Goal: Transaction & Acquisition: Book appointment/travel/reservation

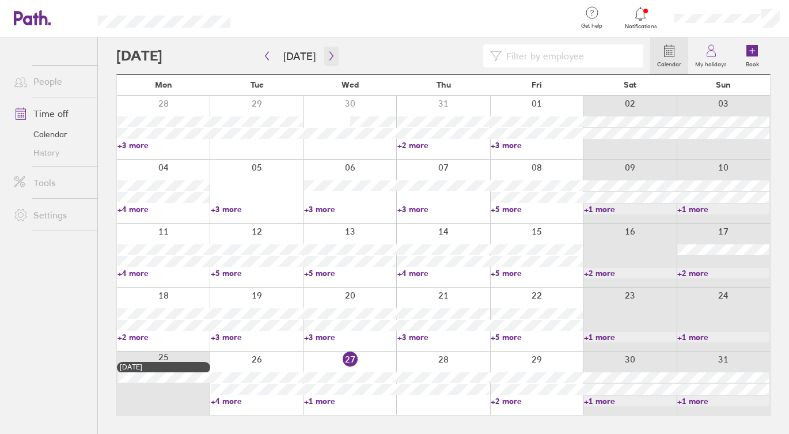
click at [327, 55] on icon "button" at bounding box center [331, 55] width 9 height 9
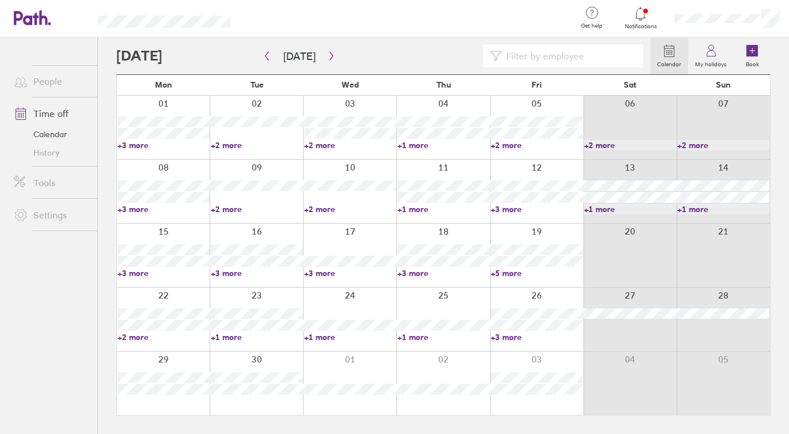
click at [418, 336] on link "+1 more" at bounding box center [444, 337] width 92 height 10
click at [516, 336] on link "+3 more" at bounding box center [537, 337] width 92 height 10
click at [506, 338] on link "+3 more" at bounding box center [537, 337] width 92 height 10
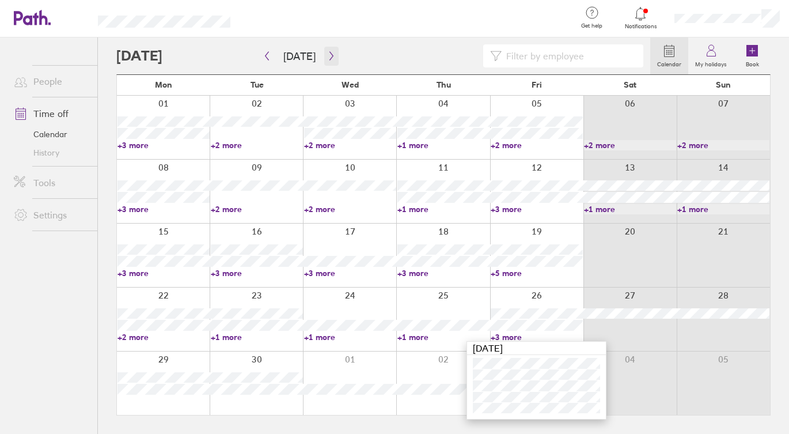
click at [327, 54] on icon "button" at bounding box center [331, 55] width 9 height 9
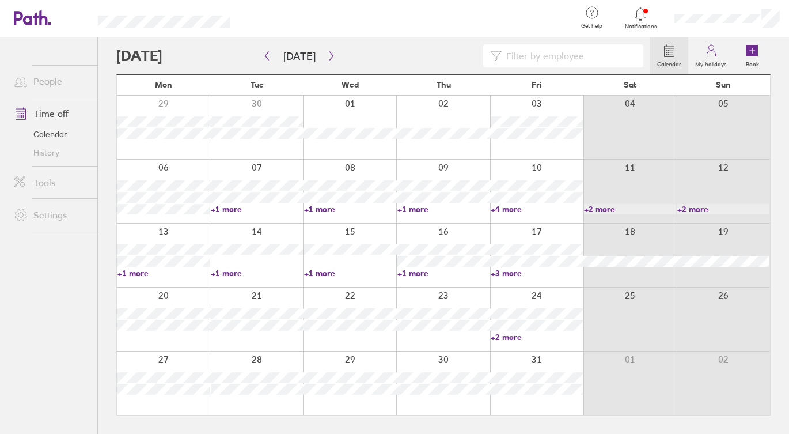
click at [506, 270] on link "+3 more" at bounding box center [537, 273] width 92 height 10
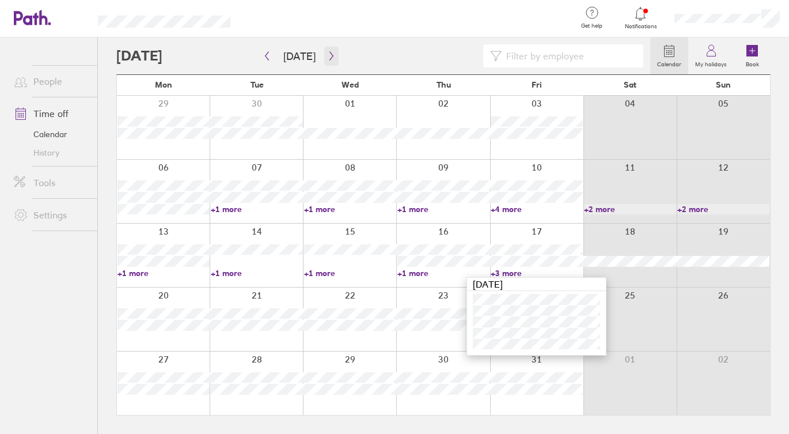
click at [328, 56] on icon "button" at bounding box center [331, 55] width 9 height 9
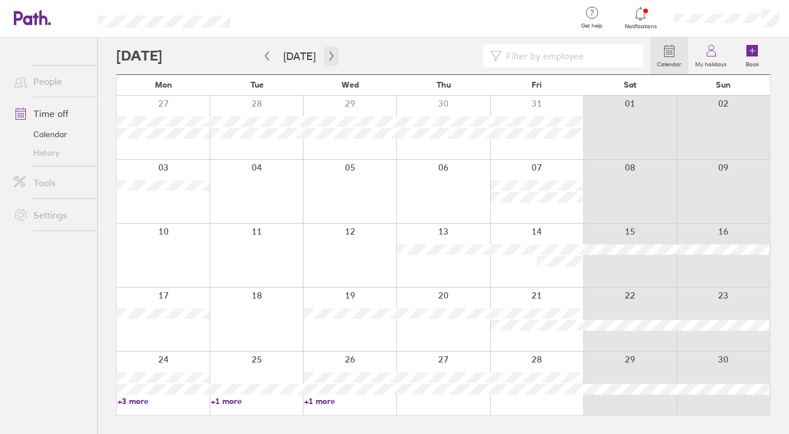
click at [327, 56] on icon "button" at bounding box center [331, 55] width 9 height 9
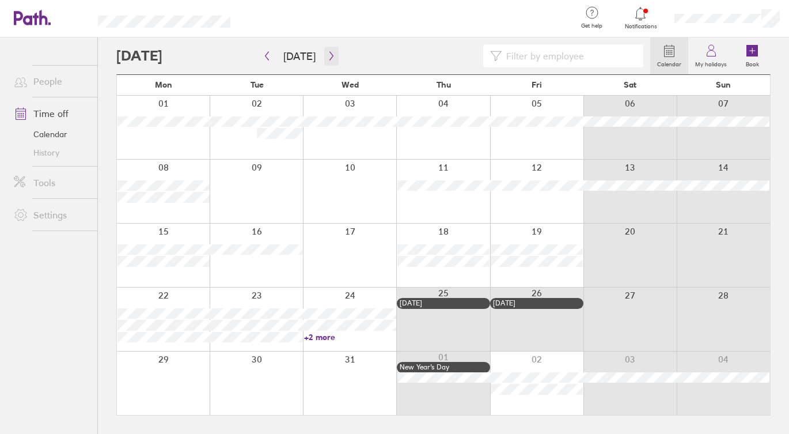
click at [324, 49] on button "button" at bounding box center [331, 56] width 14 height 19
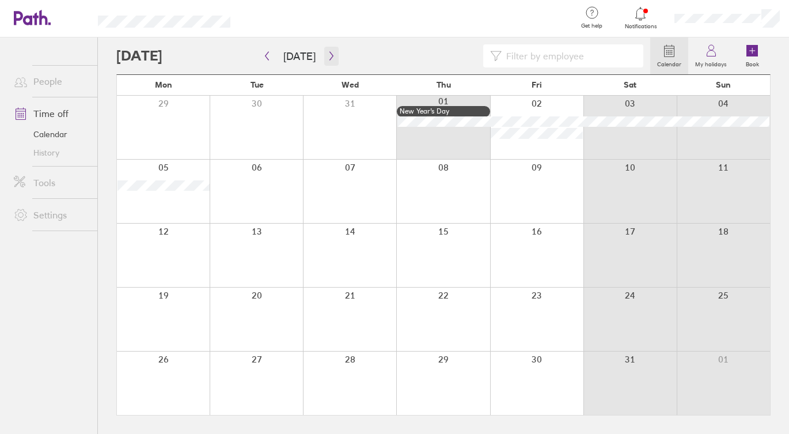
click at [330, 52] on icon "button" at bounding box center [331, 55] width 9 height 9
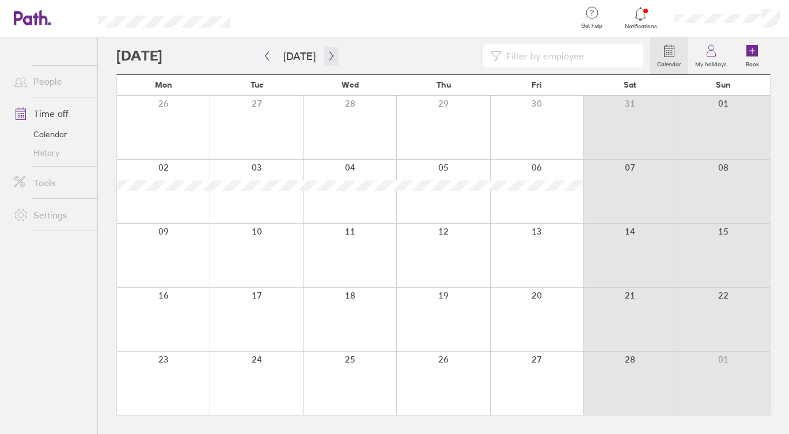
click at [329, 52] on icon "button" at bounding box center [331, 55] width 9 height 9
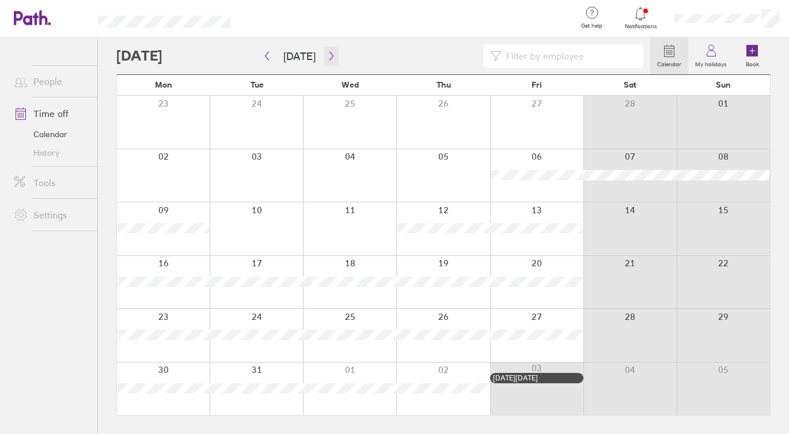
click at [332, 54] on button "button" at bounding box center [331, 56] width 14 height 19
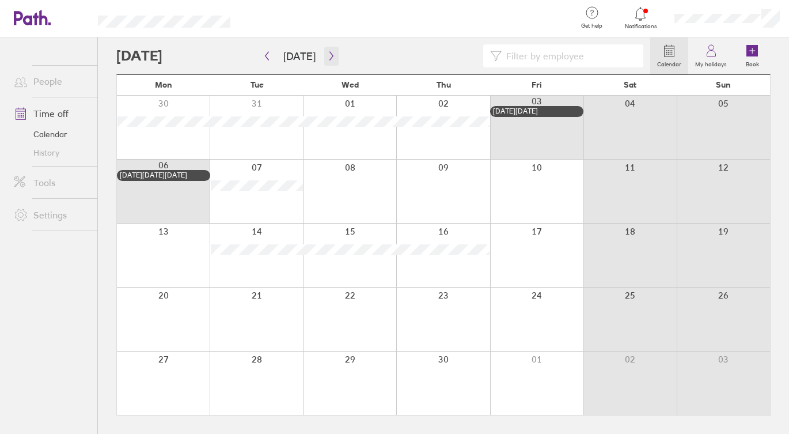
click at [327, 52] on icon "button" at bounding box center [331, 55] width 9 height 9
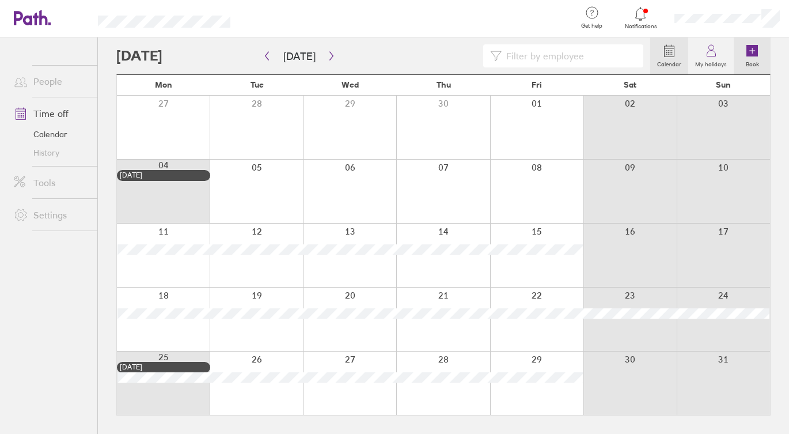
click at [757, 47] on icon at bounding box center [753, 51] width 12 height 12
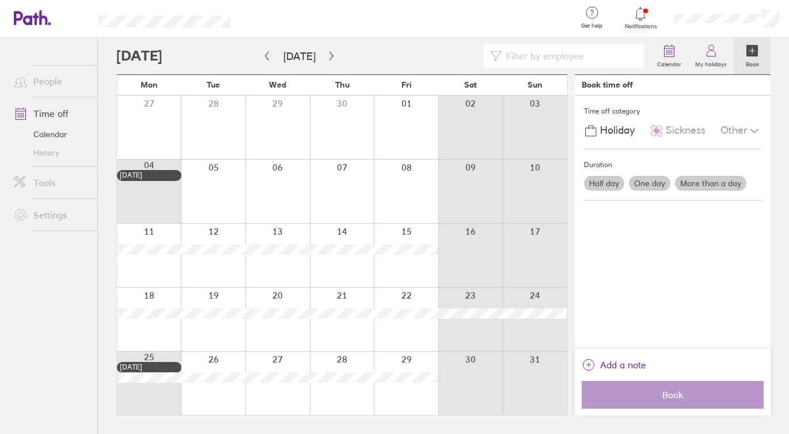
click at [615, 184] on label "Half day" at bounding box center [604, 183] width 40 height 15
click at [0, 0] on input "Half day" at bounding box center [0, 0] width 0 height 0
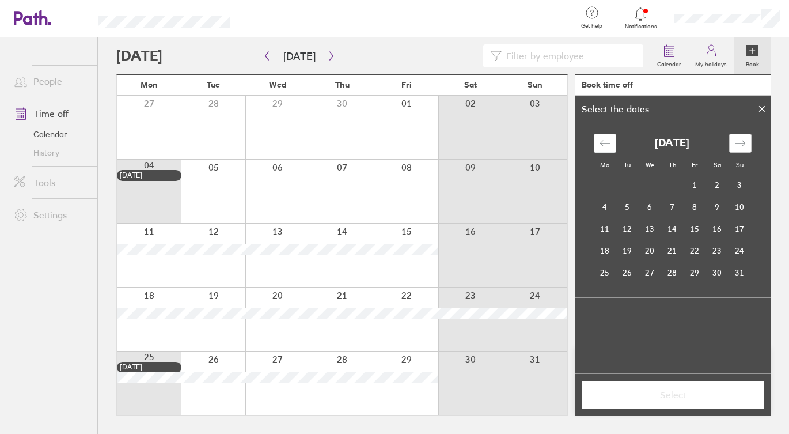
click at [733, 139] on div "Move forward to switch to the next month." at bounding box center [740, 143] width 22 height 19
click at [738, 141] on icon "Move forward to switch to the next month." at bounding box center [740, 143] width 11 height 11
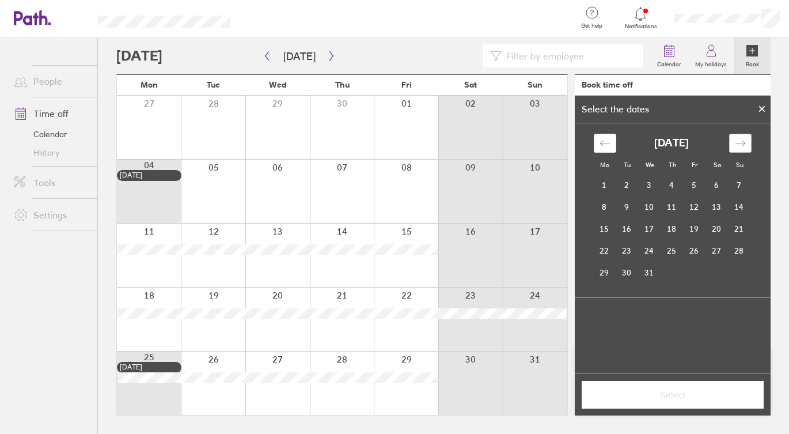
click at [738, 141] on icon "Move forward to switch to the next month." at bounding box center [740, 143] width 11 height 11
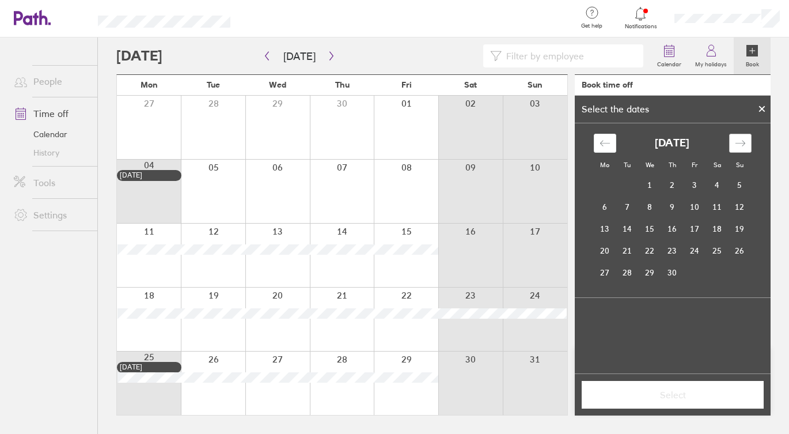
click at [738, 141] on icon "Move forward to switch to the next month." at bounding box center [740, 143] width 11 height 11
click at [694, 249] on td "22" at bounding box center [695, 251] width 22 height 22
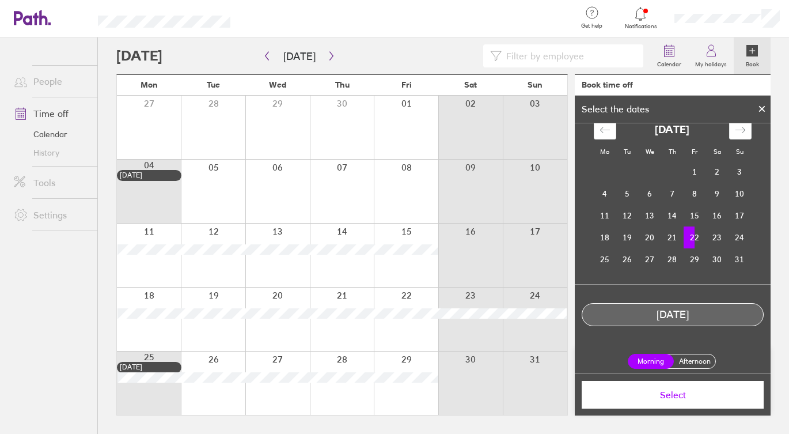
scroll to position [18, 0]
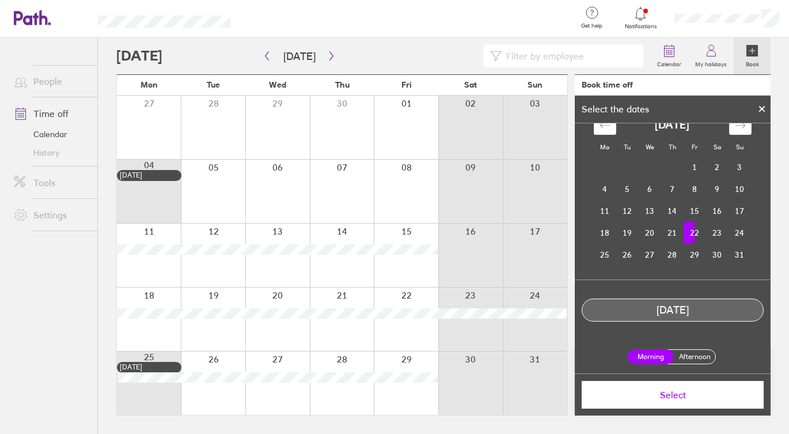
click at [690, 359] on label "Afternoon" at bounding box center [695, 357] width 46 height 14
click at [0, 0] on input "Afternoon" at bounding box center [0, 0] width 0 height 0
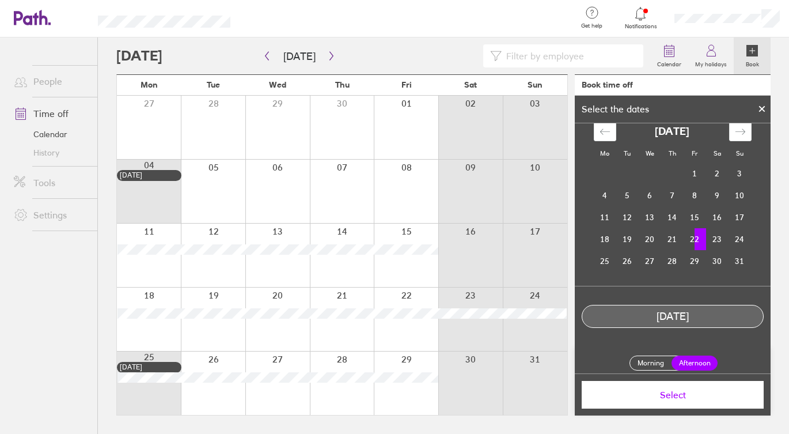
scroll to position [0, 0]
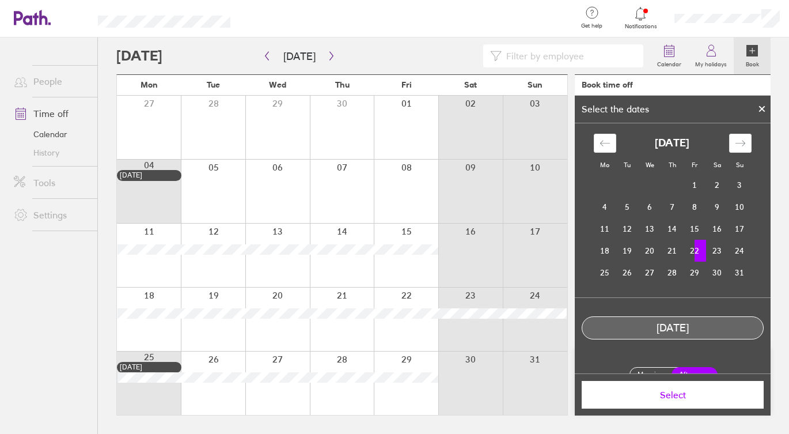
click at [759, 108] on icon at bounding box center [762, 108] width 8 height 7
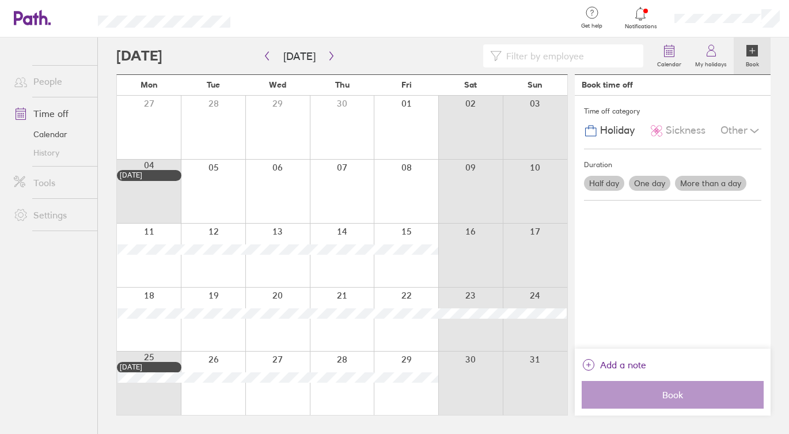
click at [666, 184] on label "One day" at bounding box center [649, 183] width 41 height 15
click at [0, 0] on input "One day" at bounding box center [0, 0] width 0 height 0
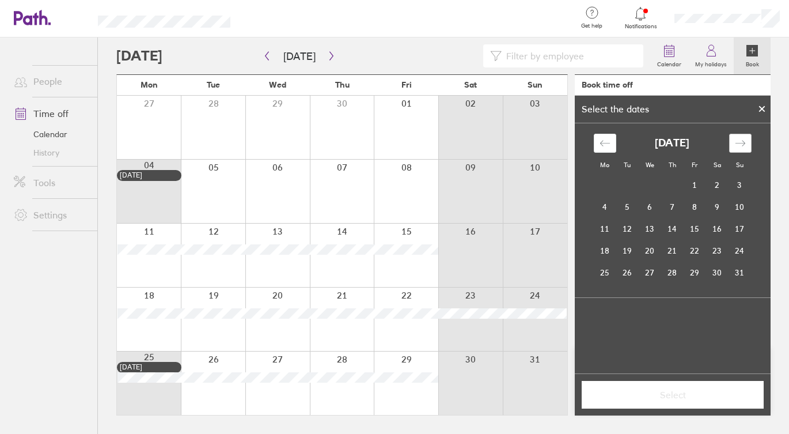
click at [742, 149] on div "Move forward to switch to the next month." at bounding box center [740, 143] width 22 height 19
click at [742, 145] on icon "Move forward to switch to the next month." at bounding box center [740, 143] width 10 height 6
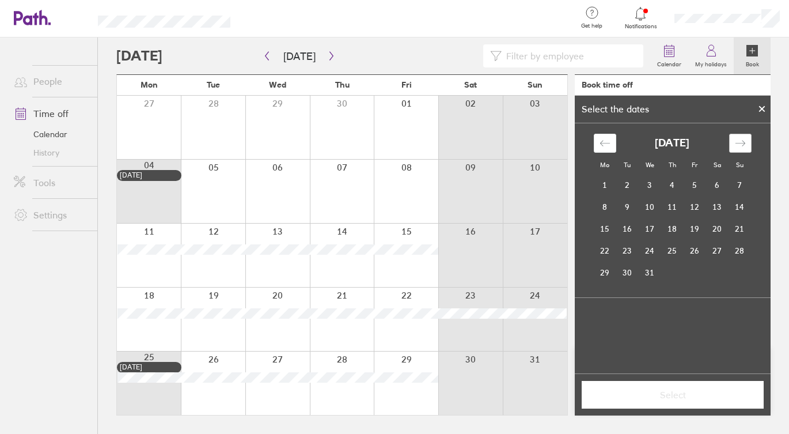
click at [742, 145] on icon "Move forward to switch to the next month." at bounding box center [740, 143] width 10 height 6
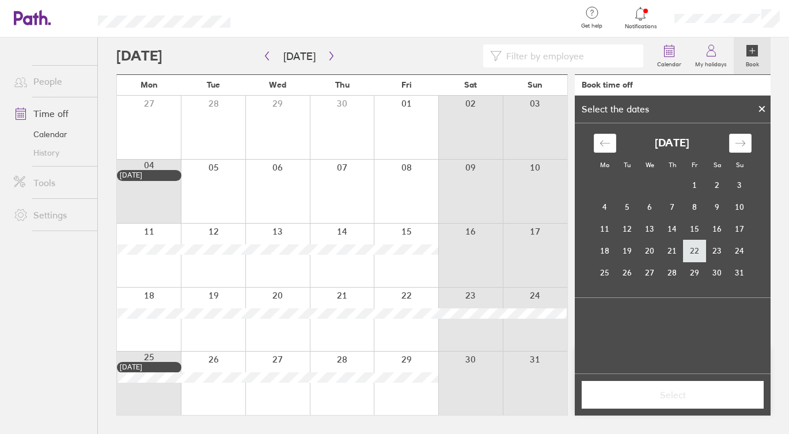
click at [690, 255] on td "22" at bounding box center [695, 251] width 22 height 22
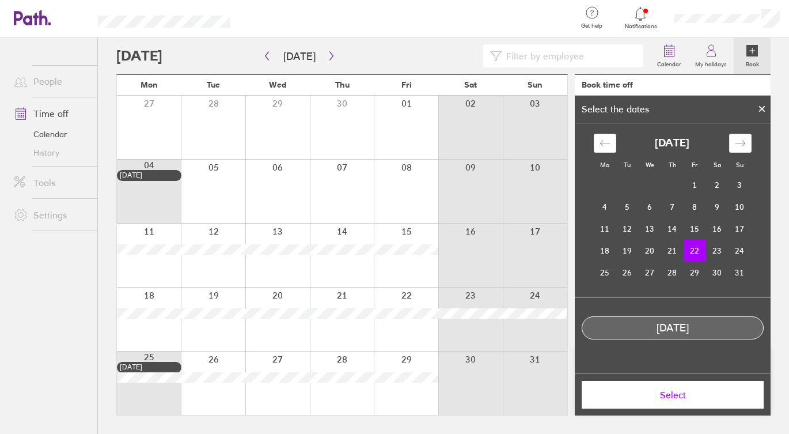
click at [678, 396] on span "Select" at bounding box center [673, 395] width 166 height 10
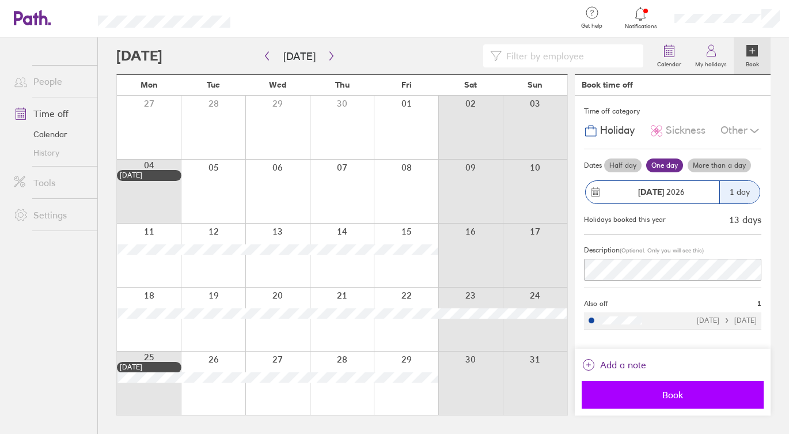
click at [680, 387] on button "Book" at bounding box center [673, 395] width 182 height 28
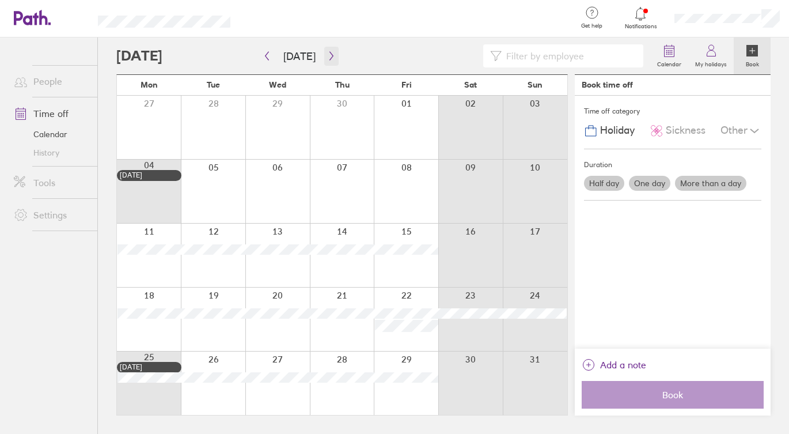
click at [327, 56] on icon "button" at bounding box center [331, 55] width 9 height 9
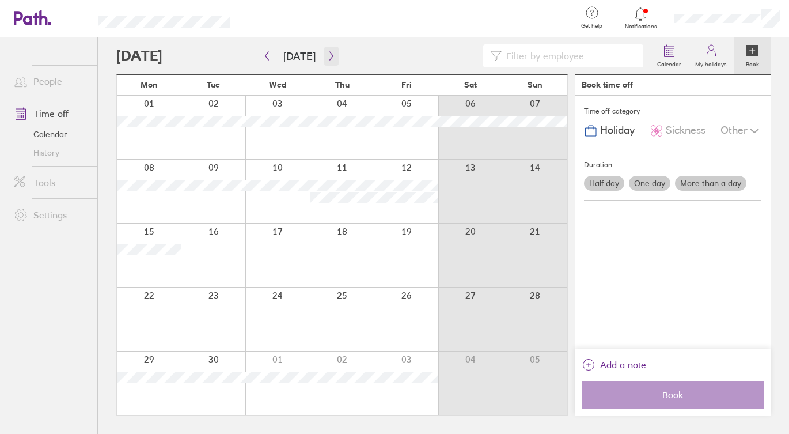
click at [327, 53] on icon "button" at bounding box center [331, 55] width 9 height 9
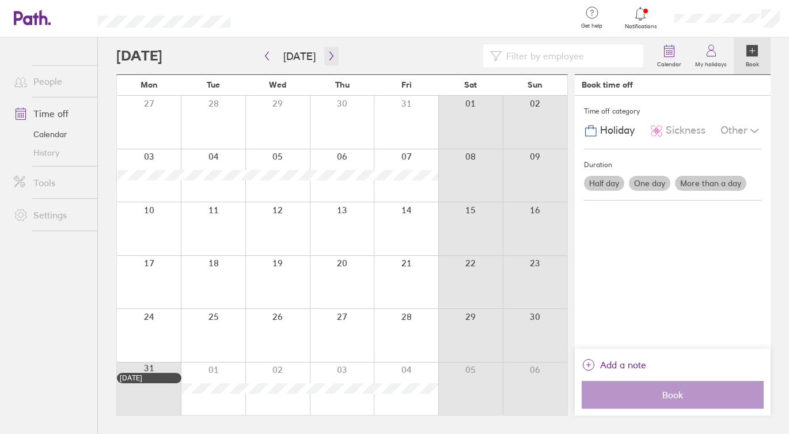
click at [324, 58] on button "button" at bounding box center [331, 56] width 14 height 19
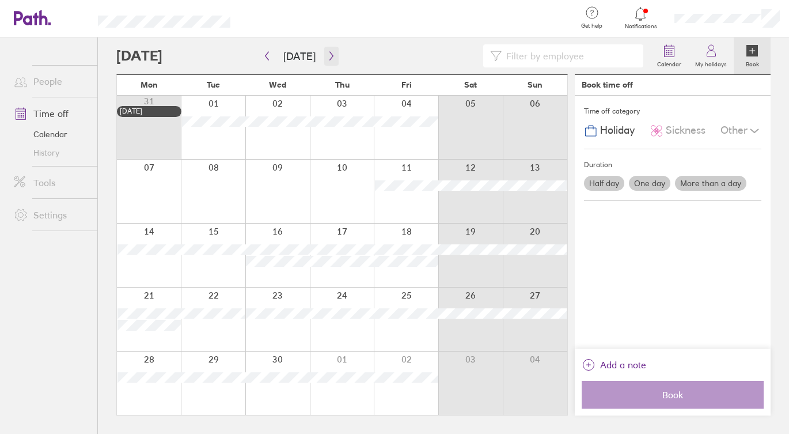
click at [330, 54] on icon "button" at bounding box center [331, 55] width 9 height 9
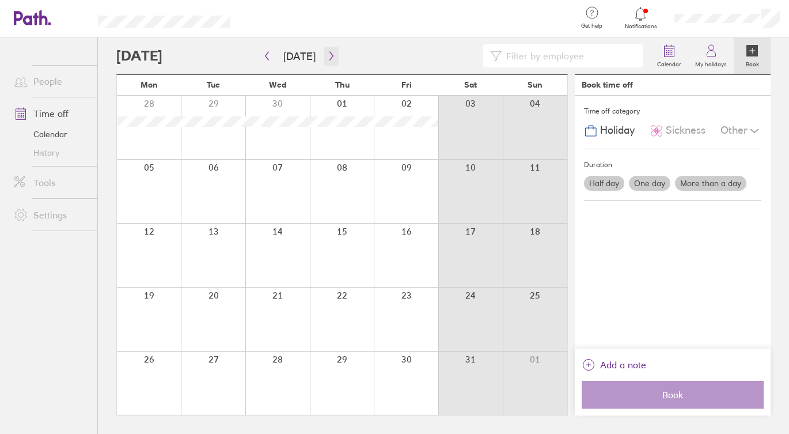
click at [327, 56] on icon "button" at bounding box center [331, 55] width 9 height 9
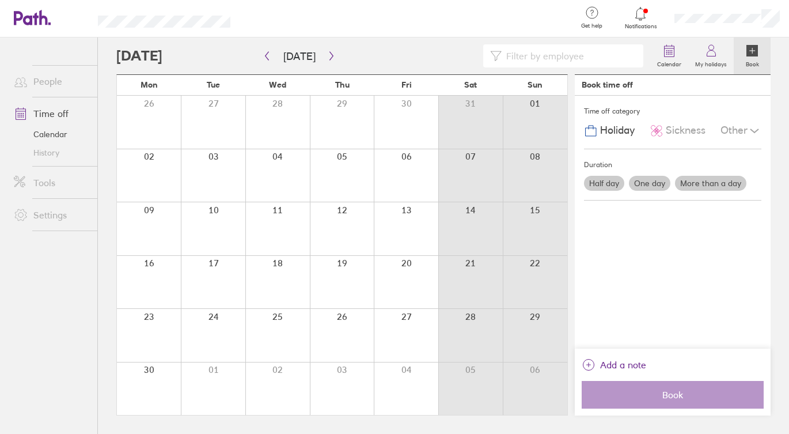
click at [335, 47] on div at bounding box center [383, 55] width 534 height 23
click at [327, 56] on icon "button" at bounding box center [331, 55] width 9 height 9
